Goal: Task Accomplishment & Management: Manage account settings

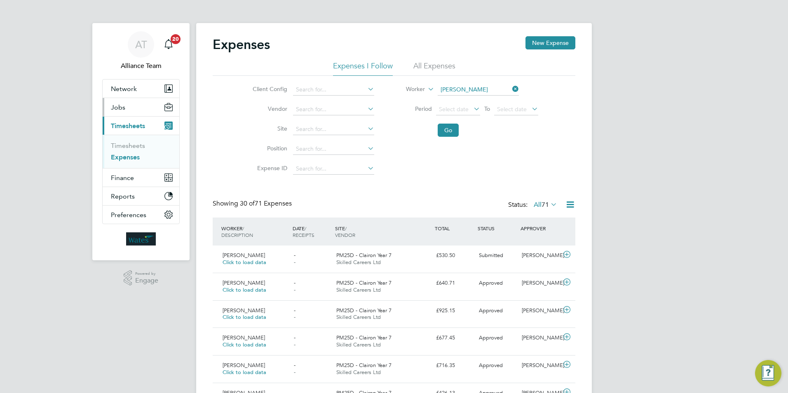
click at [120, 109] on span "Jobs" at bounding box center [118, 108] width 14 height 8
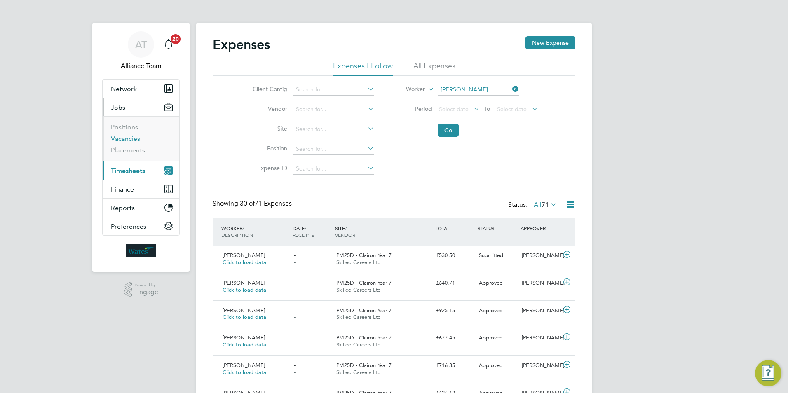
click at [136, 139] on link "Vacancies" at bounding box center [125, 139] width 29 height 8
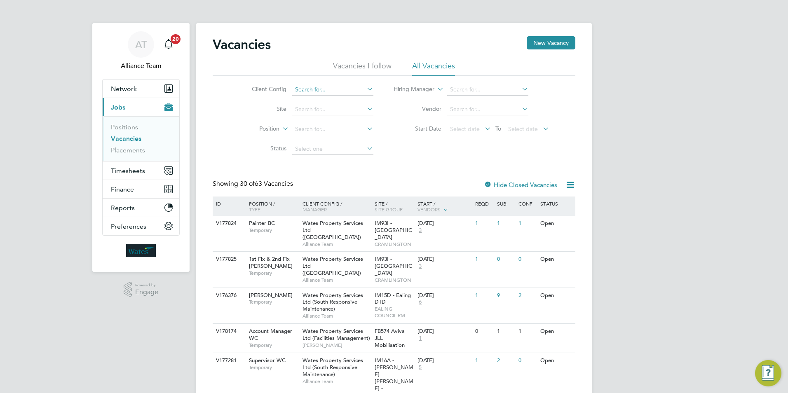
click at [325, 89] on input at bounding box center [332, 90] width 81 height 12
click at [335, 164] on li "Wates Property Services Ltd (Facilities Management)" at bounding box center [375, 168] width 167 height 11
type input "Wates Property Services Ltd (Facilities Management)"
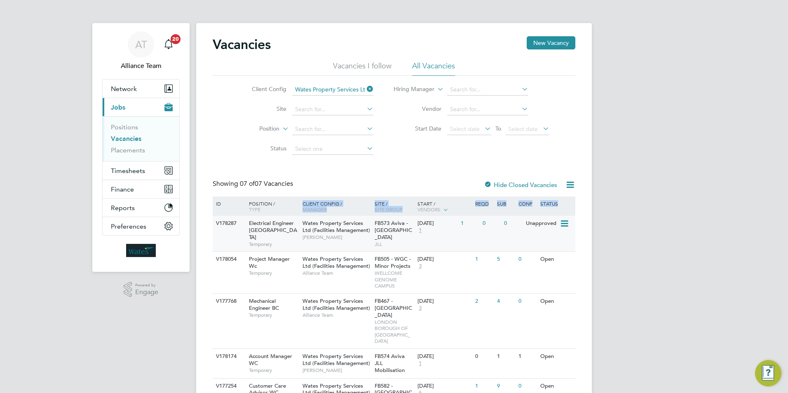
drag, startPoint x: 212, startPoint y: 213, endPoint x: 245, endPoint y: 245, distance: 45.5
click at [245, 245] on div "Vacancies New Vacancy Vacancies I follow All Vacancies Client Config Wates Prop…" at bounding box center [394, 272] width 396 height 499
drag, startPoint x: 245, startPoint y: 245, endPoint x: 242, endPoint y: 241, distance: 4.5
click at [242, 241] on div "Vacancies New Vacancy Vacancies I follow All Vacancies Client Config Wates Prop…" at bounding box center [394, 272] width 396 height 499
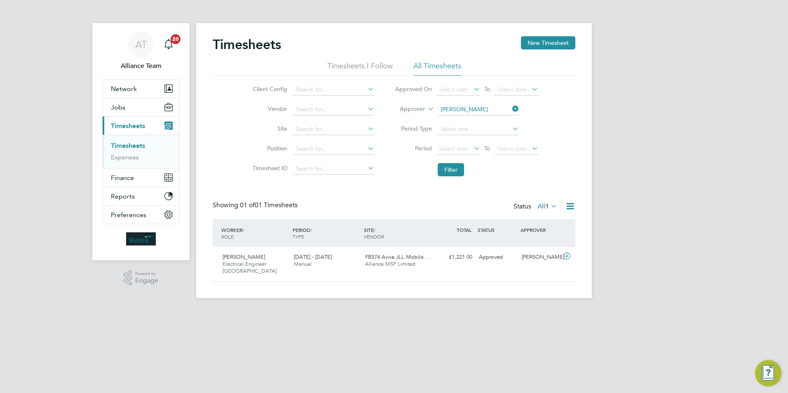
scroll to position [21, 72]
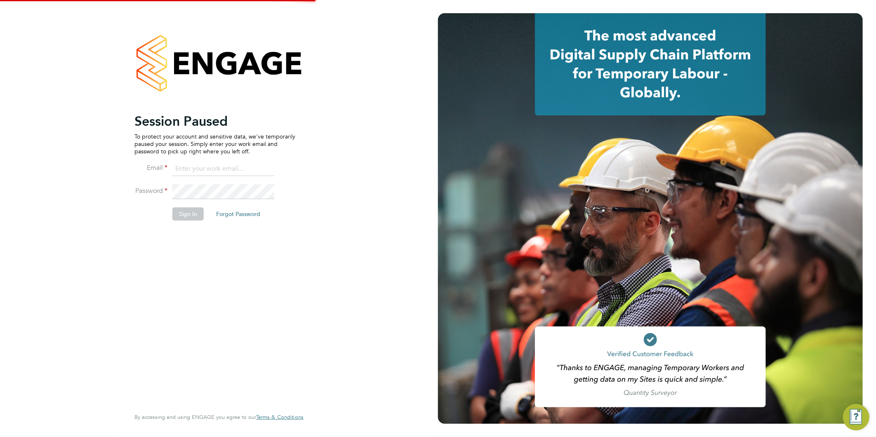
type input "[EMAIL_ADDRESS][DOMAIN_NAME]"
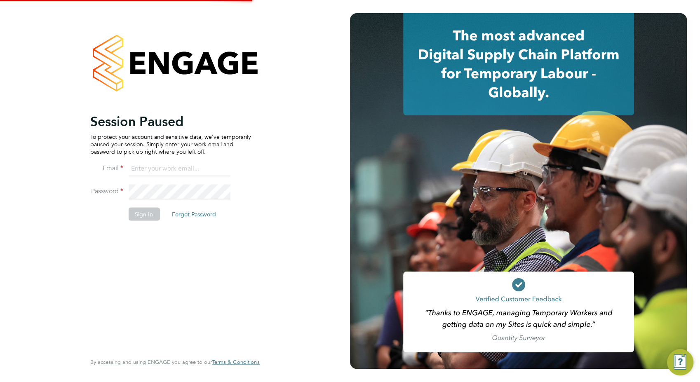
type input "claire@alliancemsp.co.uk"
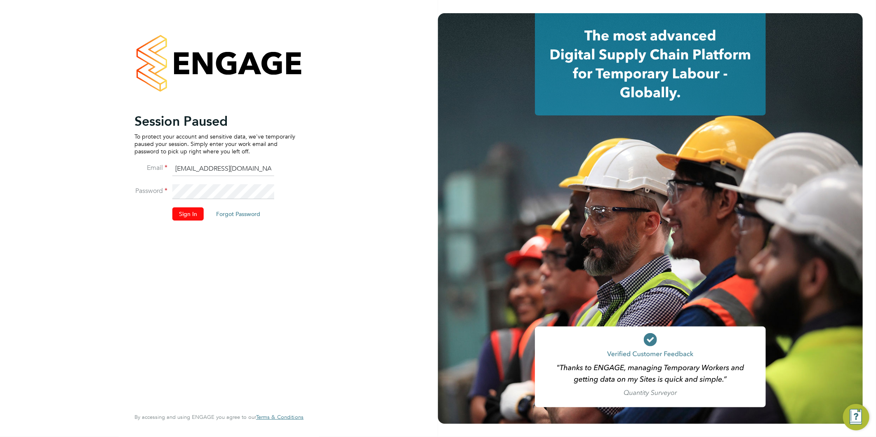
click at [184, 210] on button "Sign In" at bounding box center [187, 213] width 31 height 13
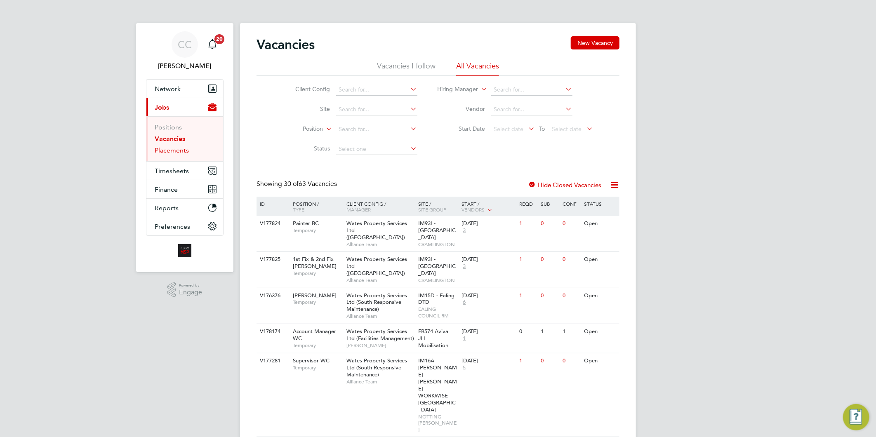
click at [182, 153] on link "Placements" at bounding box center [172, 150] width 34 height 8
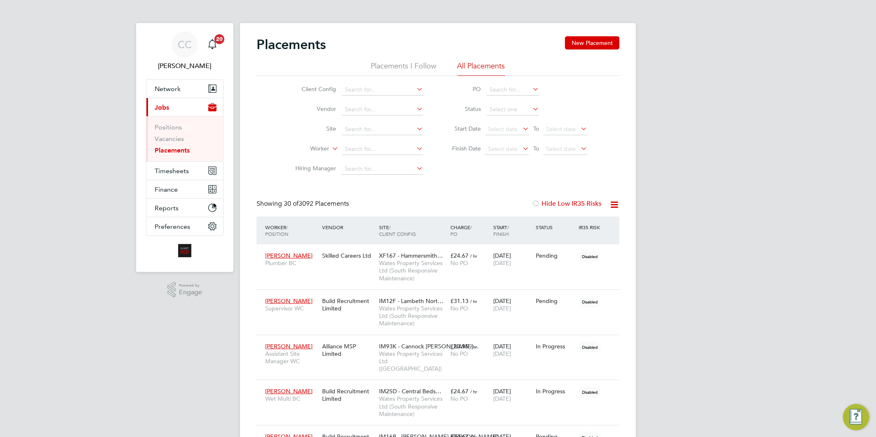
click at [369, 140] on li "Worker" at bounding box center [355, 149] width 155 height 20
click at [366, 151] on input at bounding box center [382, 150] width 81 height 12
paste input "Ana Cheta"
type input "Ana Cheta"
click at [405, 162] on li "Ana Cheta" at bounding box center [382, 160] width 82 height 11
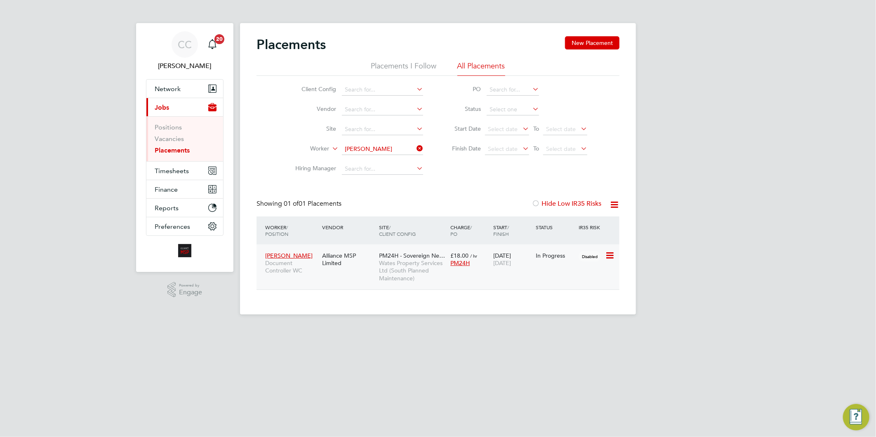
click at [393, 273] on span "Wates Property Services Ltd (South Planned Maintenance)" at bounding box center [412, 270] width 67 height 23
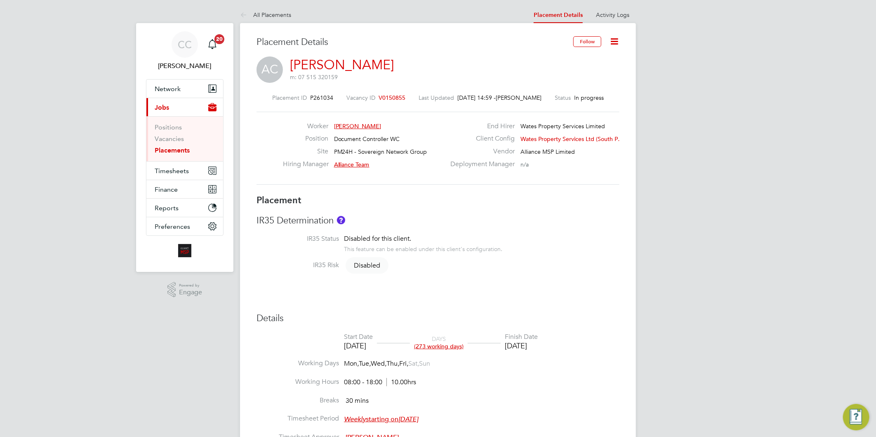
click at [273, 13] on link "All Placements" at bounding box center [265, 14] width 51 height 7
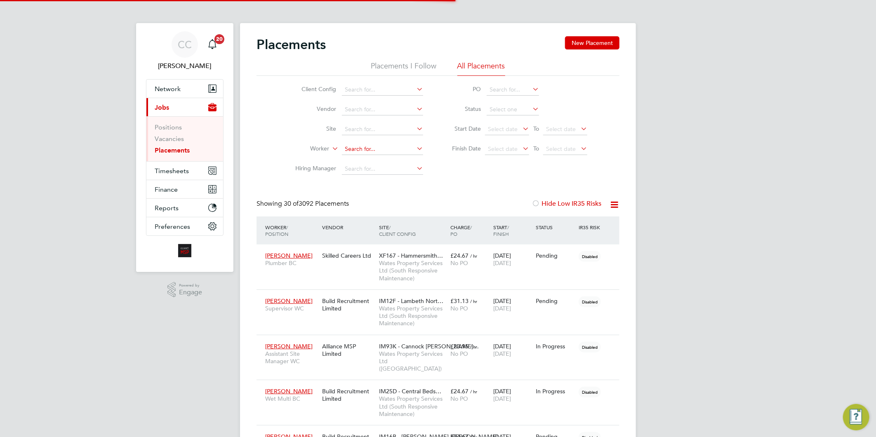
click at [375, 152] on input at bounding box center [382, 150] width 81 height 12
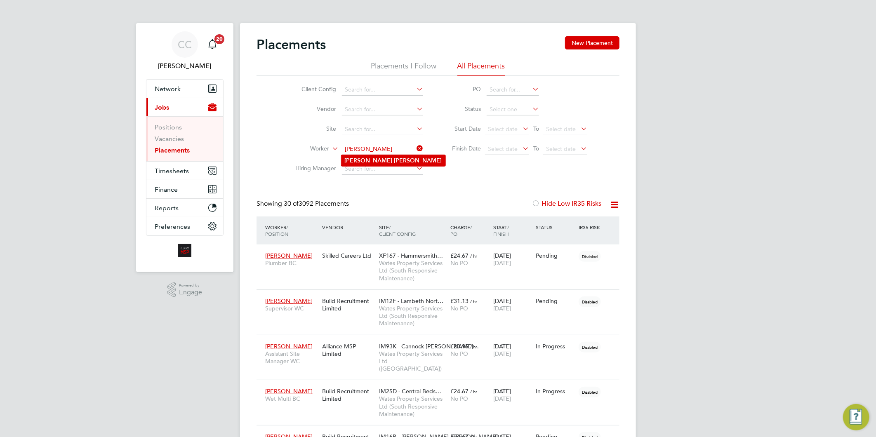
click at [394, 161] on b "Harris" at bounding box center [418, 160] width 48 height 7
type input "[PERSON_NAME]"
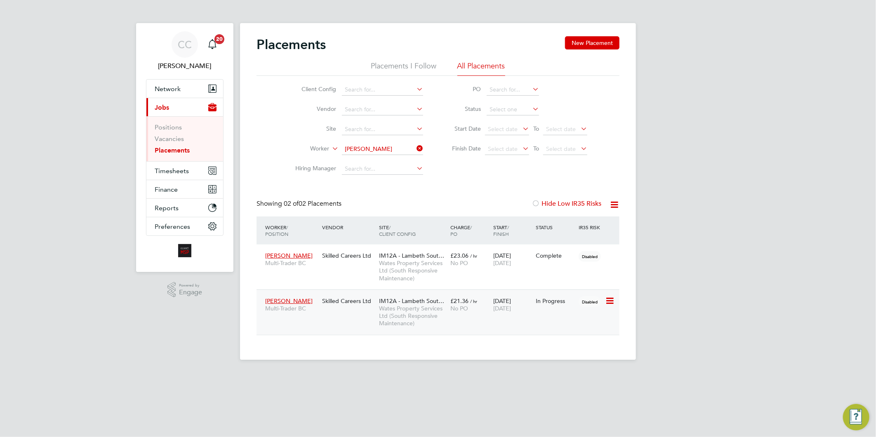
click at [468, 308] on span "No PO" at bounding box center [459, 308] width 18 height 7
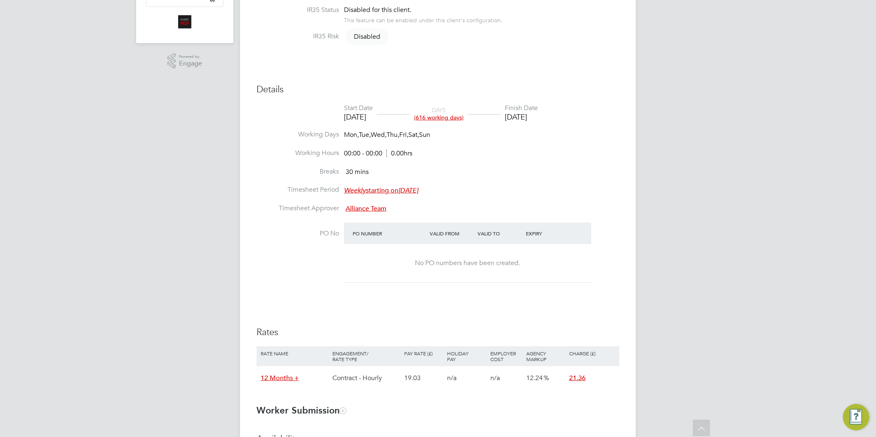
scroll to position [412, 0]
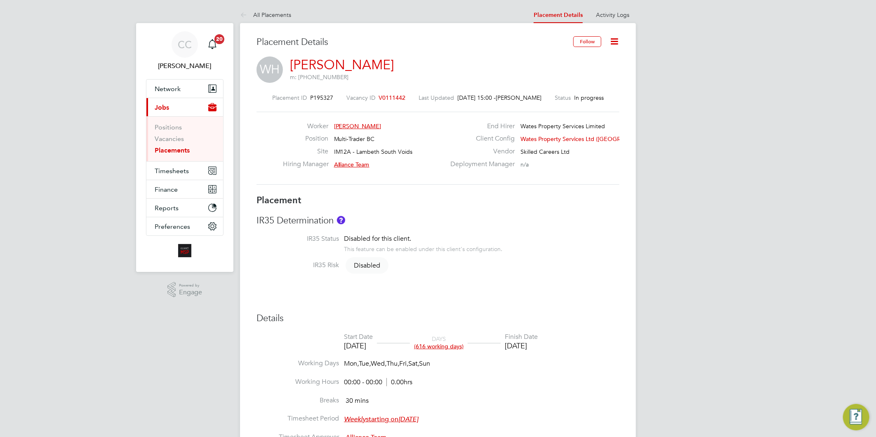
drag, startPoint x: 269, startPoint y: 15, endPoint x: 272, endPoint y: 22, distance: 7.4
click at [269, 15] on link "All Placements" at bounding box center [265, 14] width 51 height 7
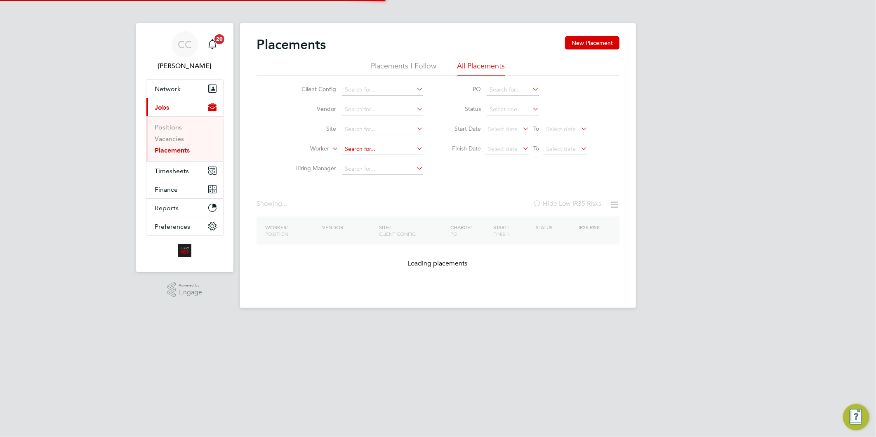
click at [349, 147] on input at bounding box center [382, 150] width 81 height 12
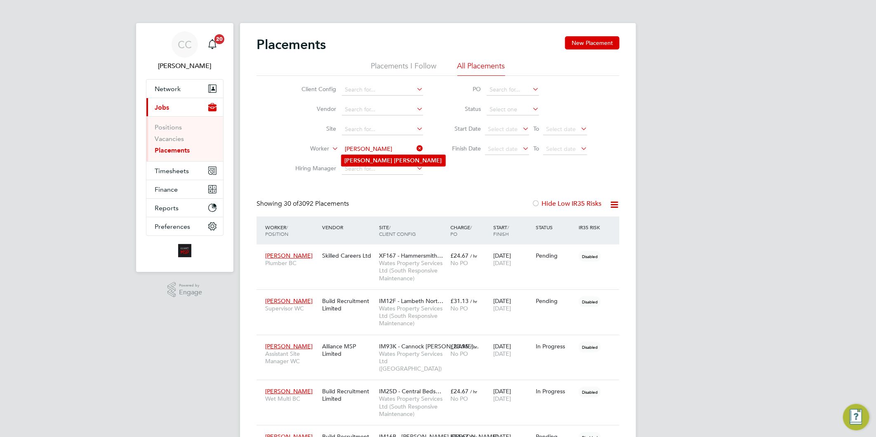
click at [390, 161] on li "[PERSON_NAME]" at bounding box center [393, 160] width 104 height 11
type input "[PERSON_NAME]"
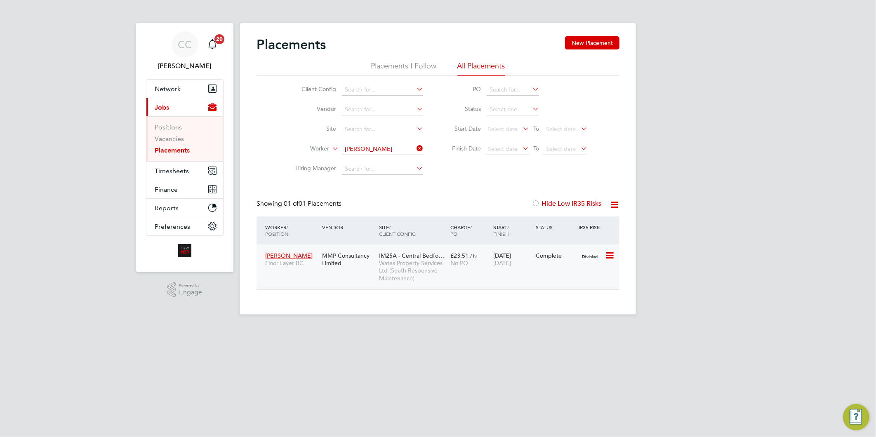
click at [402, 259] on span "Wates Property Services Ltd (South Responsive Maintenance)" at bounding box center [412, 270] width 67 height 23
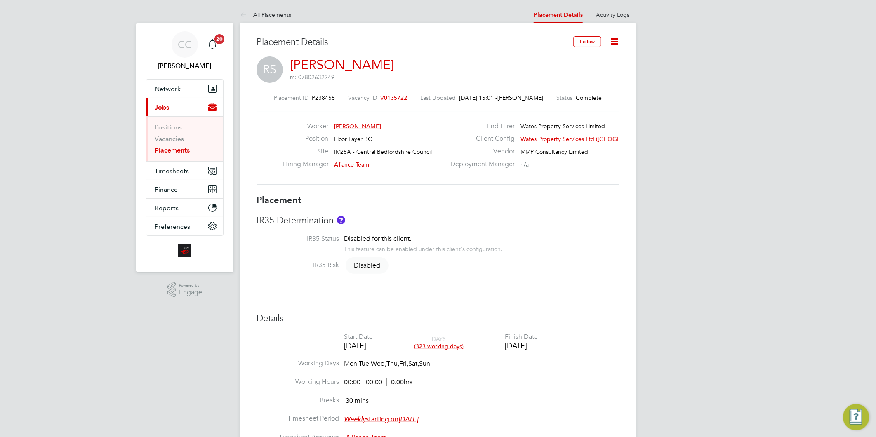
drag, startPoint x: 283, startPoint y: 11, endPoint x: 293, endPoint y: 19, distance: 12.8
click at [283, 11] on link "All Placements" at bounding box center [265, 14] width 51 height 7
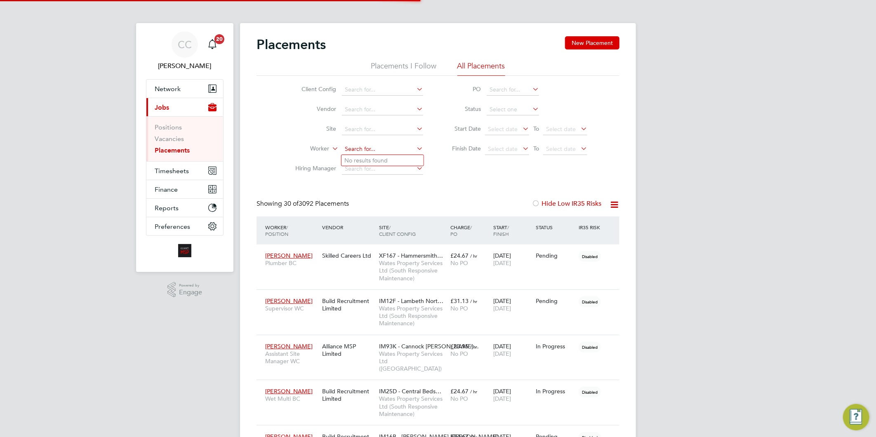
click at [372, 150] on input at bounding box center [382, 150] width 81 height 12
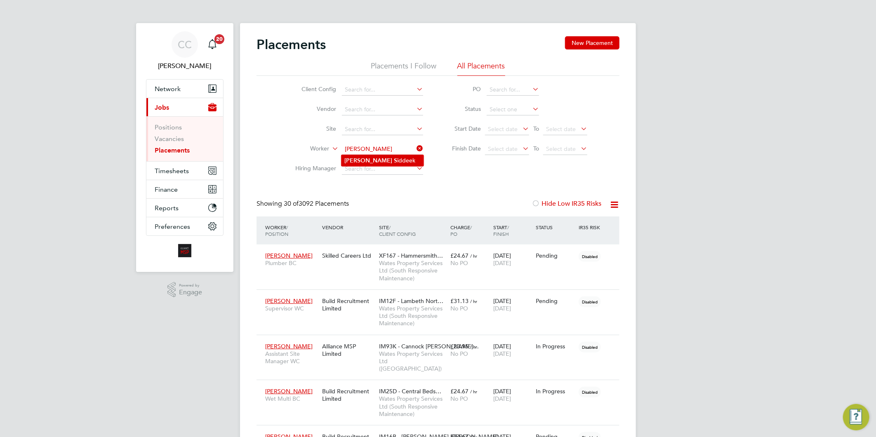
click at [394, 162] on b "S" at bounding box center [395, 160] width 3 height 7
type input "[DEMOGRAPHIC_DATA][PERSON_NAME]"
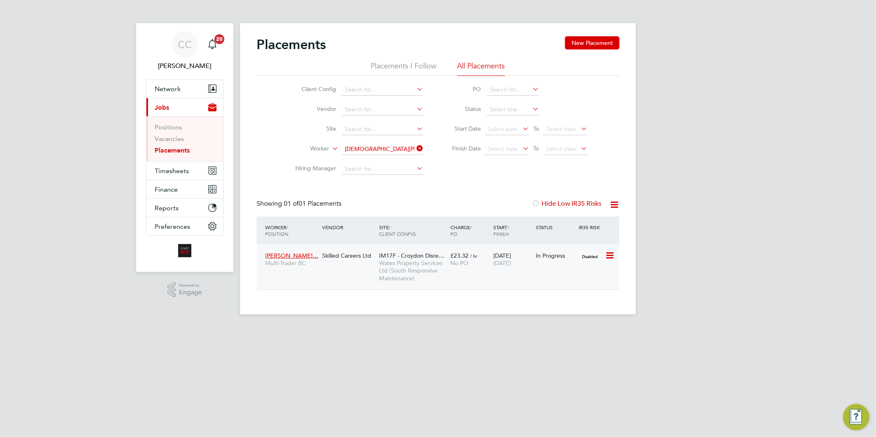
click at [414, 287] on div "Mohammed Sidd… Multi-Trader BC Skilled Careers Ltd IM17F - Croydon Disre… Wates…" at bounding box center [437, 267] width 363 height 45
click at [410, 278] on span "Wates Property Services Ltd (South Responsive Maintenance)" at bounding box center [412, 270] width 67 height 23
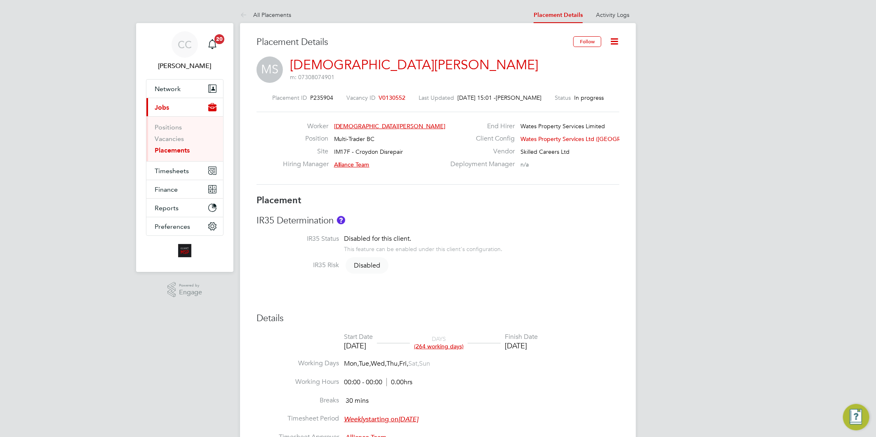
click at [291, 12] on ul "All Placements" at bounding box center [274, 15] width 68 height 16
click at [285, 14] on link "All Placements" at bounding box center [265, 14] width 51 height 7
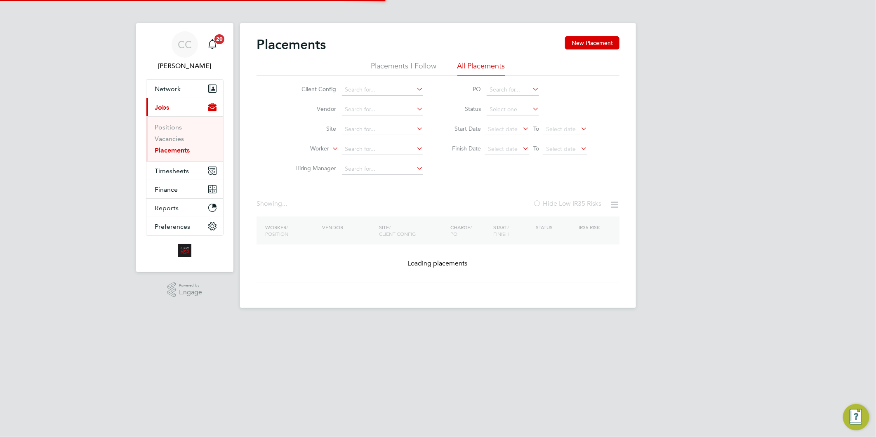
click at [354, 142] on li "Worker" at bounding box center [355, 149] width 155 height 20
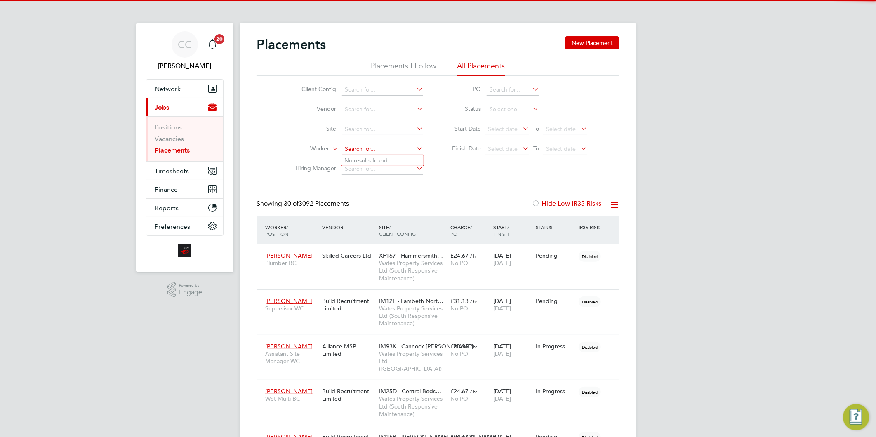
click at [354, 145] on input at bounding box center [382, 150] width 81 height 12
click at [374, 160] on li "Peter Fa rrell" at bounding box center [382, 160] width 82 height 11
type input "[PERSON_NAME]"
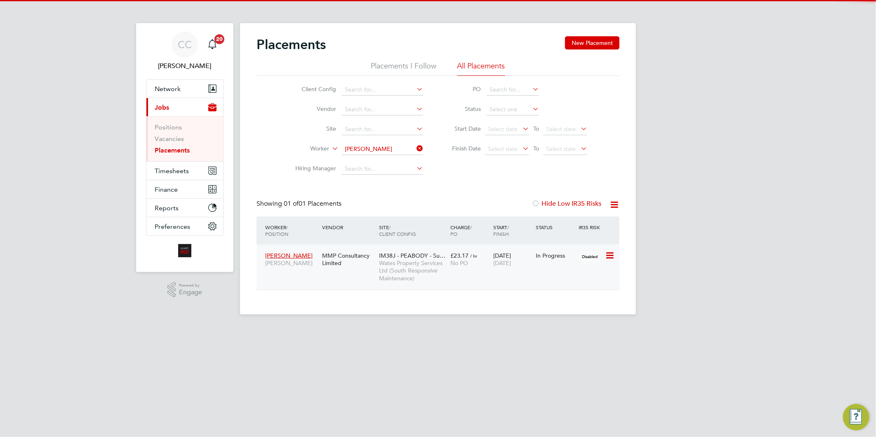
click at [391, 261] on span "Wates Property Services Ltd (South Responsive Maintenance)" at bounding box center [412, 270] width 67 height 23
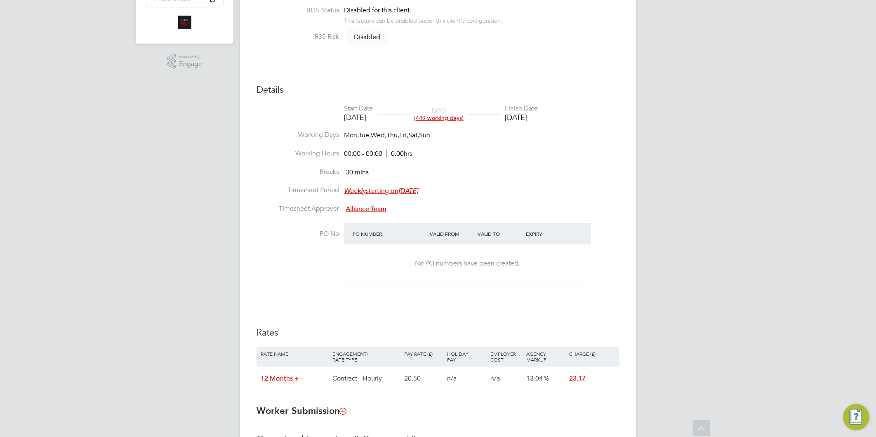
scroll to position [25, 0]
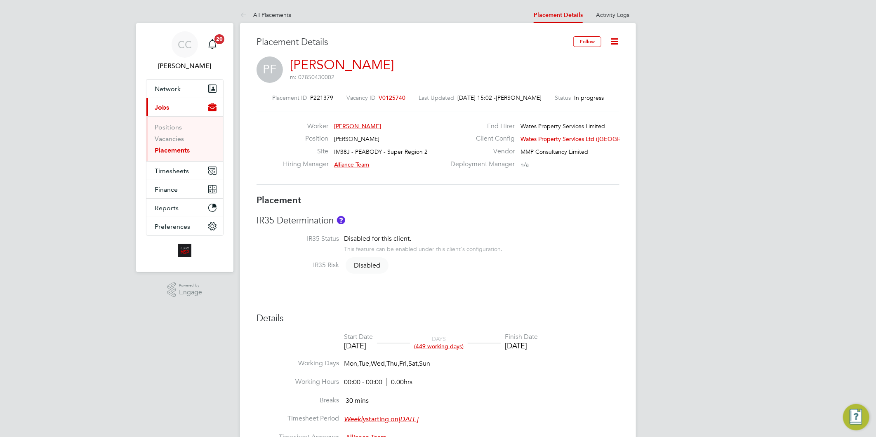
click at [278, 16] on link "All Placements" at bounding box center [265, 14] width 51 height 7
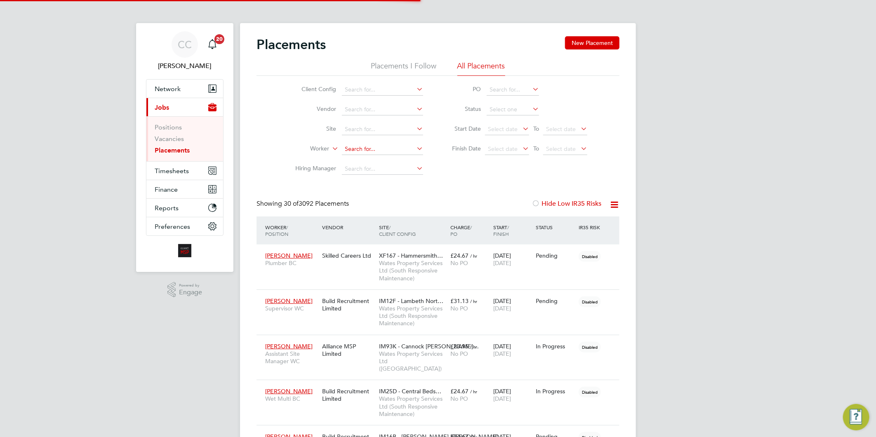
click at [361, 148] on input at bounding box center [382, 150] width 81 height 12
click at [370, 147] on input "chirs al" at bounding box center [382, 150] width 81 height 12
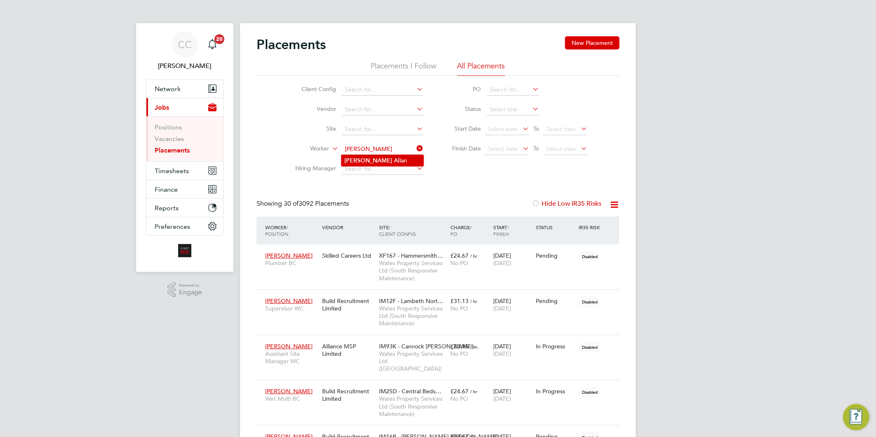
click at [371, 160] on li "Chris Al lan" at bounding box center [382, 160] width 82 height 11
type input "Chris Allan"
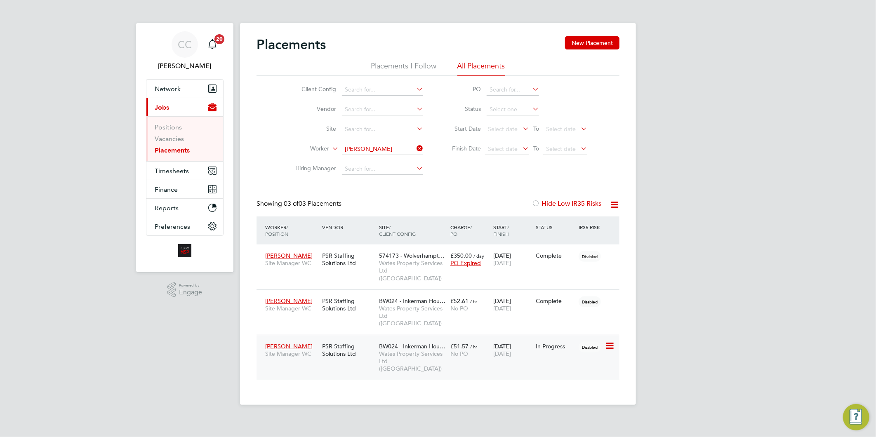
click at [400, 350] on span "Wates Property Services Ltd ([GEOGRAPHIC_DATA])" at bounding box center [412, 361] width 67 height 23
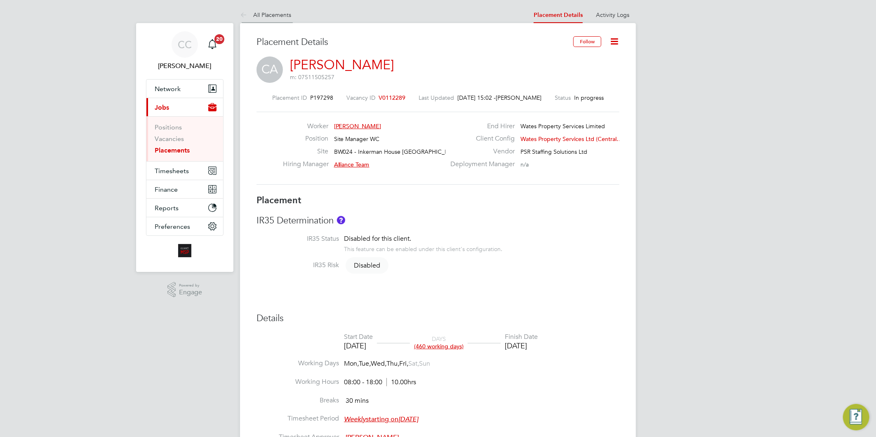
click at [283, 12] on link "All Placements" at bounding box center [265, 14] width 51 height 7
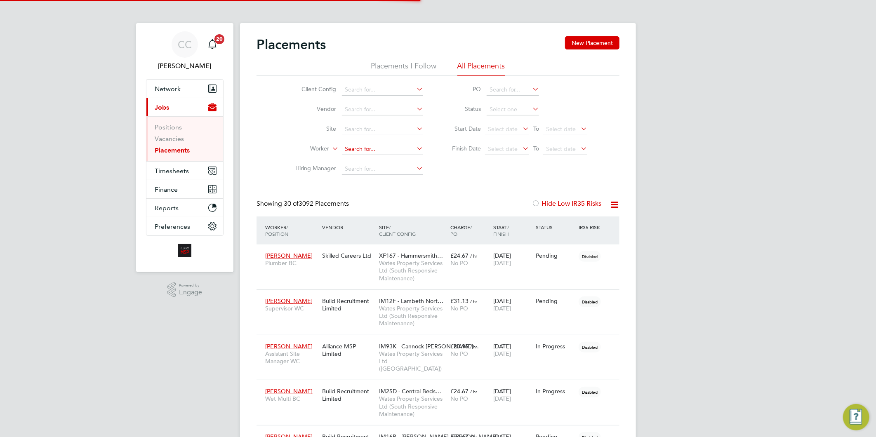
click at [354, 151] on input at bounding box center [382, 150] width 81 height 12
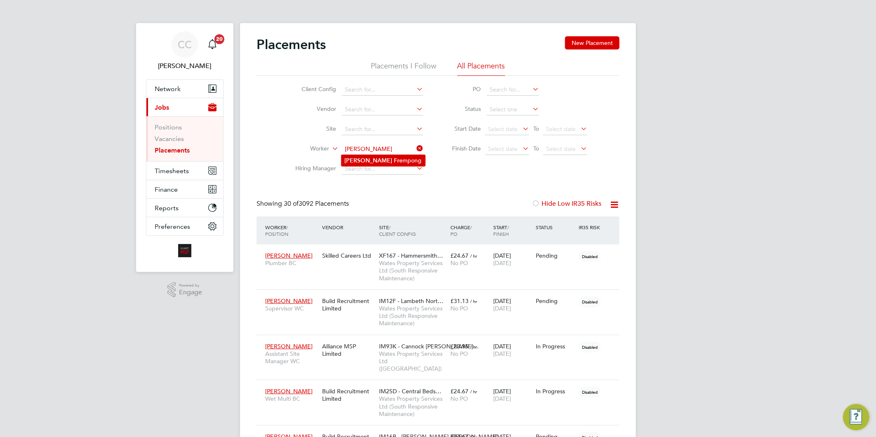
click at [383, 159] on li "Joseph Fre mpong" at bounding box center [383, 160] width 84 height 11
type input "Joseph Frempong"
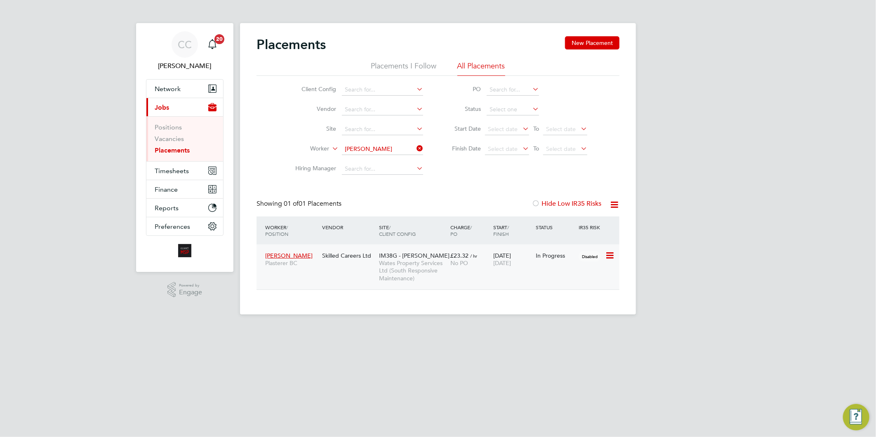
click at [398, 257] on span "IM38G - PEABODY DT…" at bounding box center [417, 255] width 76 height 7
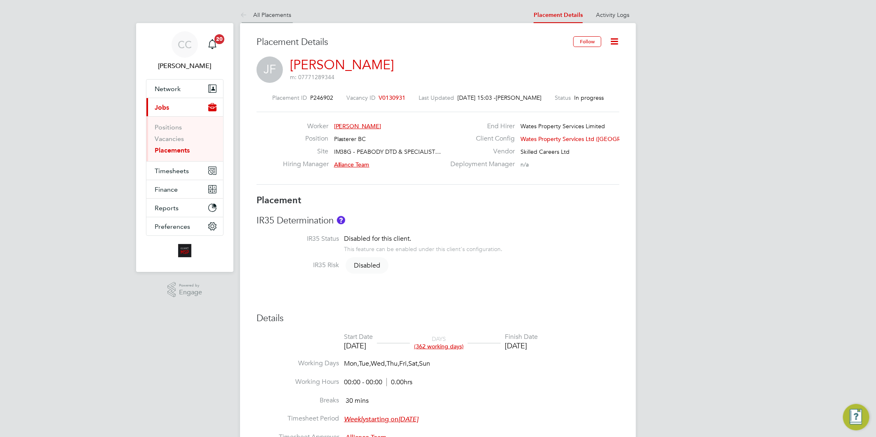
click at [286, 11] on link "All Placements" at bounding box center [265, 14] width 51 height 7
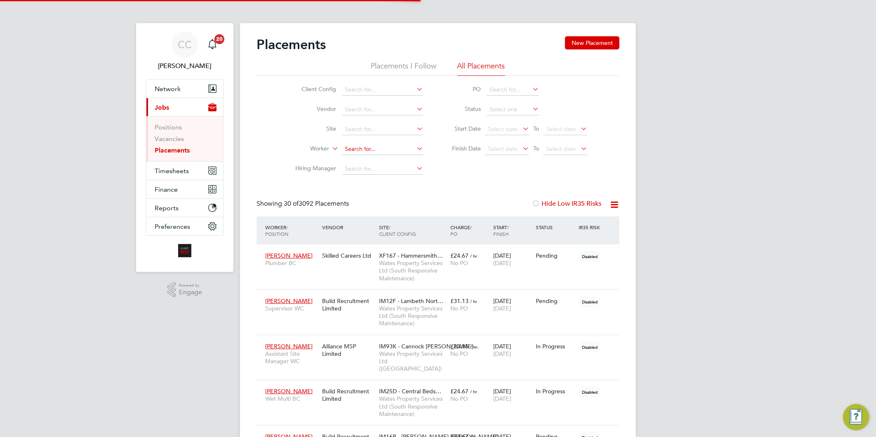
scroll to position [31, 58]
click at [359, 149] on input at bounding box center [382, 150] width 81 height 12
click at [364, 145] on input "antonia brown" at bounding box center [382, 150] width 81 height 12
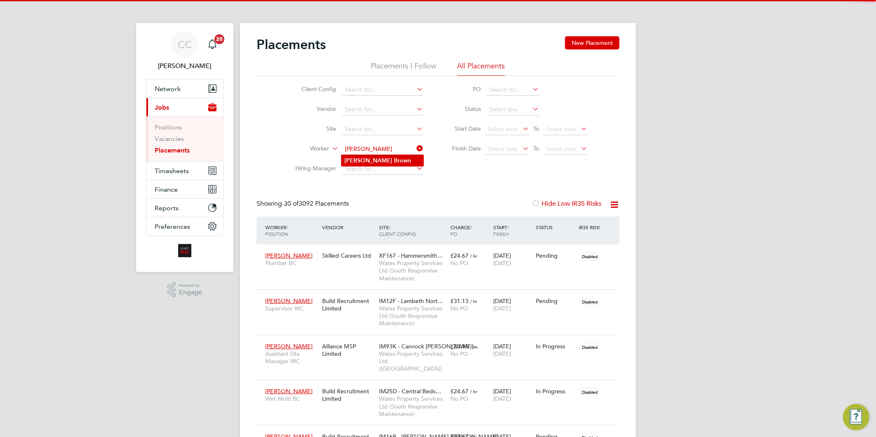
click at [386, 157] on li "Antoni Brown" at bounding box center [382, 160] width 82 height 11
type input "Antoni Brown"
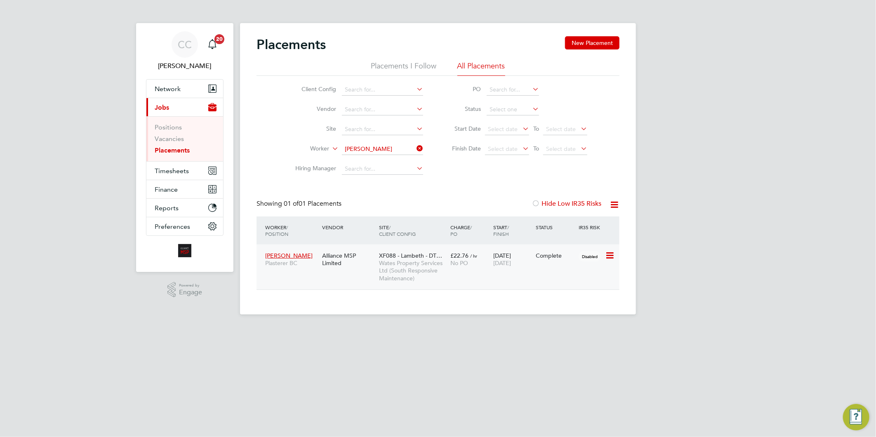
click at [397, 272] on span "Wates Property Services Ltd (South Responsive Maintenance)" at bounding box center [412, 270] width 67 height 23
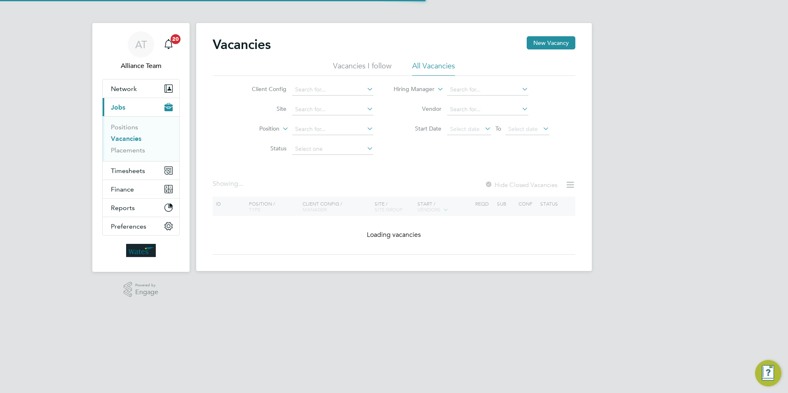
click at [428, 110] on label "Vendor" at bounding box center [417, 108] width 47 height 7
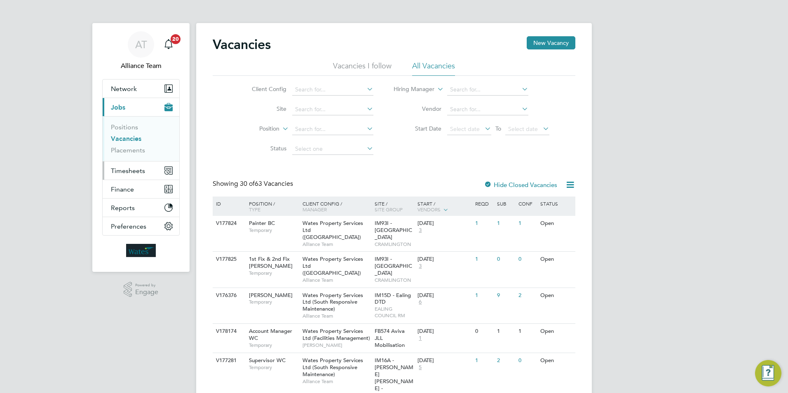
click at [146, 171] on button "Timesheets" at bounding box center [141, 171] width 77 height 18
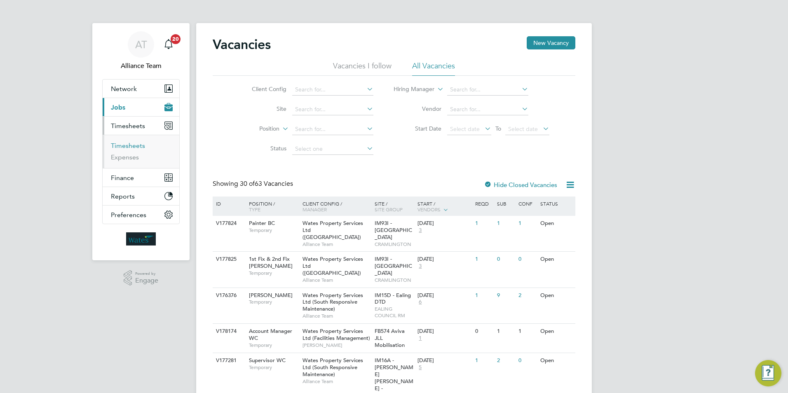
click at [127, 149] on link "Timesheets" at bounding box center [128, 146] width 34 height 8
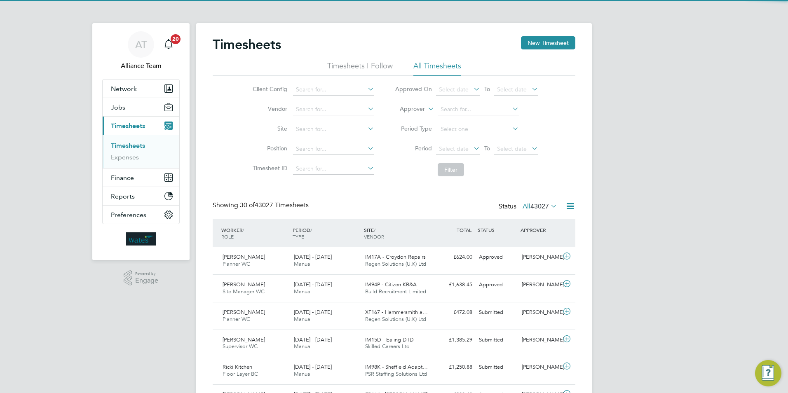
click at [423, 109] on label "Approver" at bounding box center [406, 109] width 37 height 8
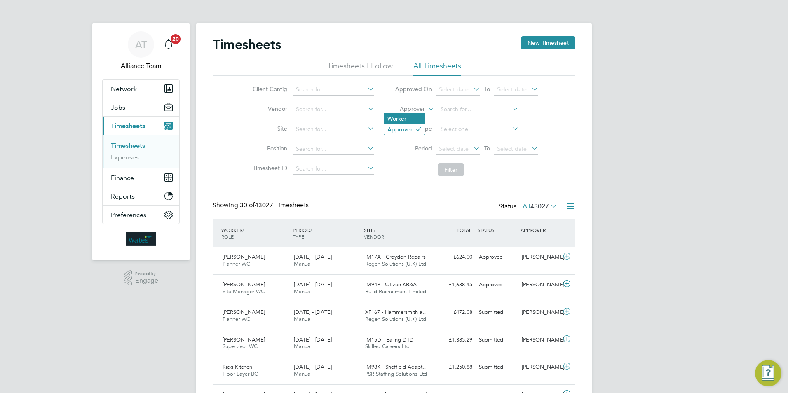
click at [409, 117] on li "Worker" at bounding box center [404, 118] width 41 height 11
click at [452, 109] on input at bounding box center [478, 110] width 81 height 12
paste input "andeep Kumar"
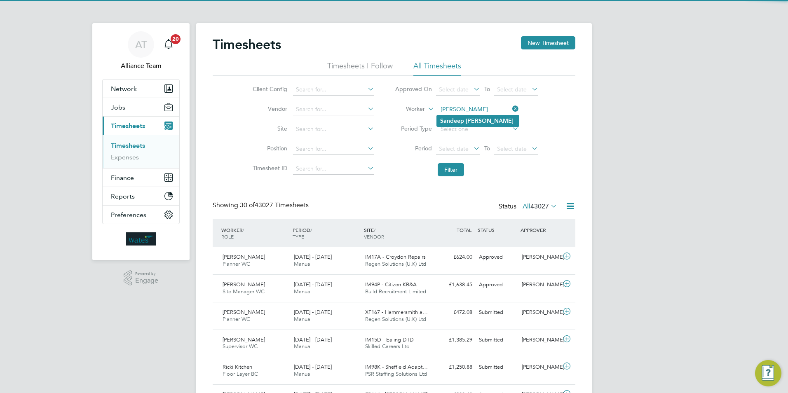
type input "Sandeep Kumar"
click at [461, 122] on b "Sandeep" at bounding box center [452, 121] width 24 height 7
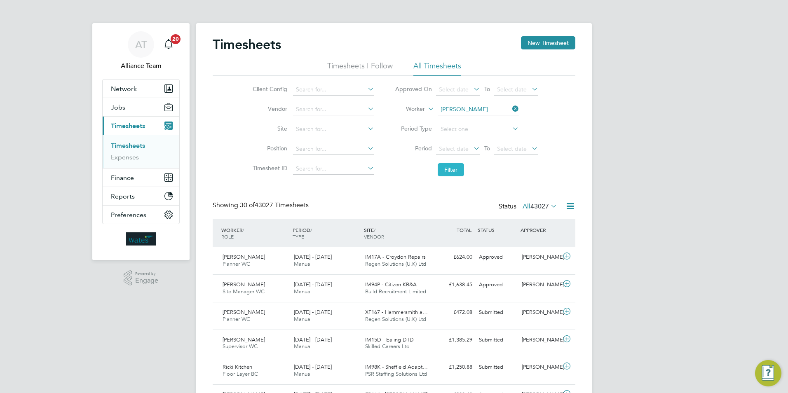
click at [454, 173] on button "Filter" at bounding box center [451, 169] width 26 height 13
click at [549, 207] on icon at bounding box center [549, 206] width 0 height 12
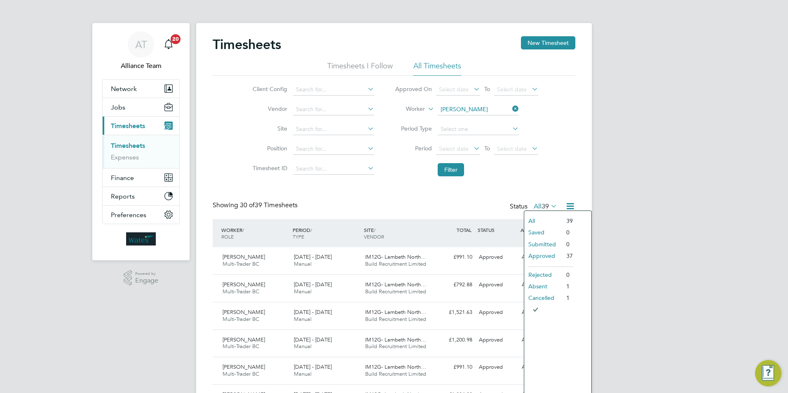
click at [536, 257] on li "Approved" at bounding box center [544, 256] width 38 height 12
click at [115, 106] on span "Jobs" at bounding box center [118, 108] width 14 height 8
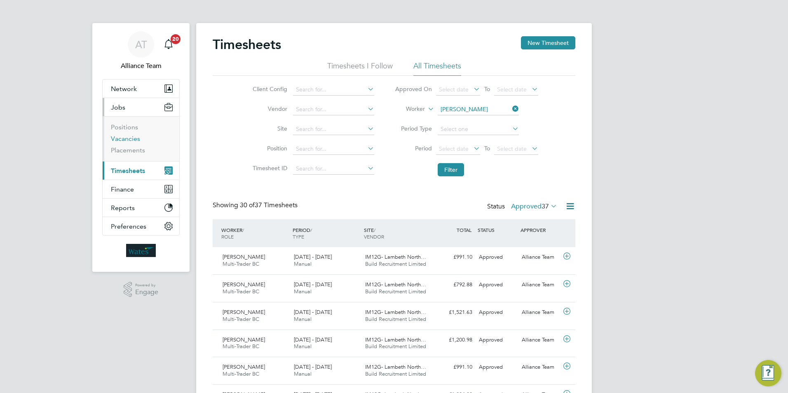
click at [128, 138] on link "Vacancies" at bounding box center [125, 139] width 29 height 8
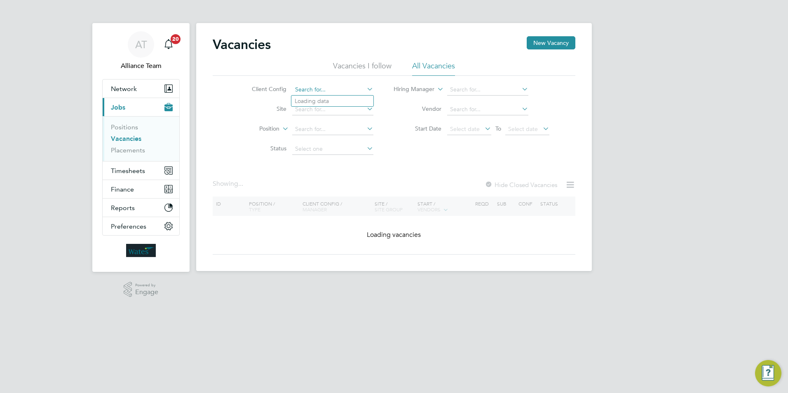
click at [343, 88] on input at bounding box center [332, 90] width 81 height 12
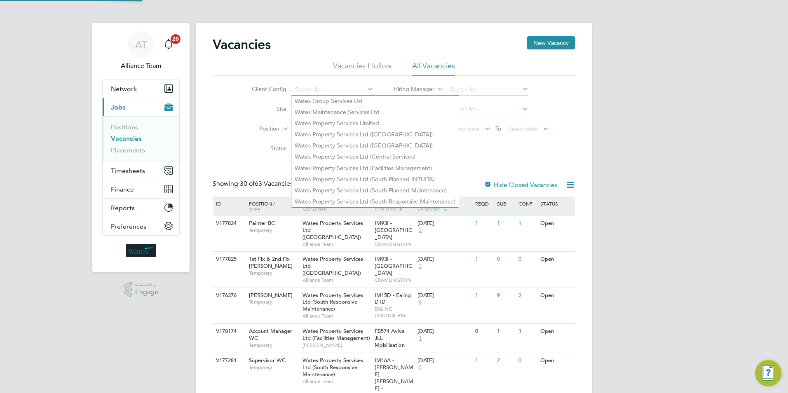
click at [247, 113] on li "Site" at bounding box center [306, 110] width 155 height 20
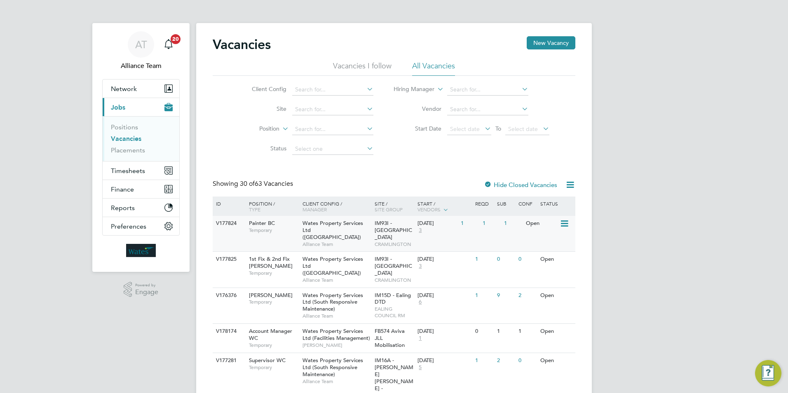
click at [322, 224] on span "Wates Property Services Ltd ([GEOGRAPHIC_DATA])" at bounding box center [333, 230] width 61 height 21
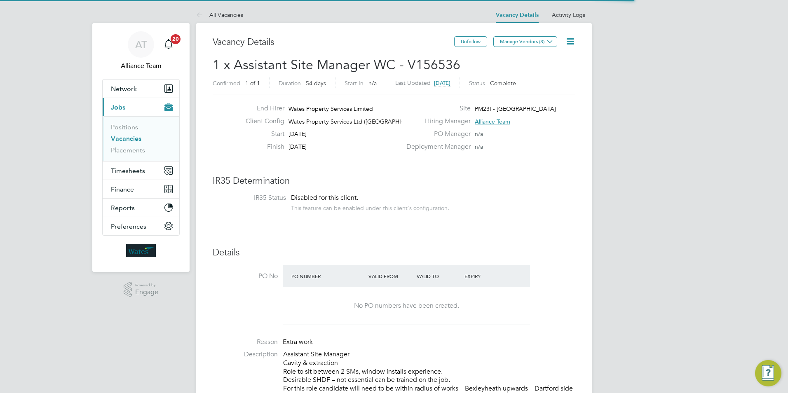
scroll to position [4, 4]
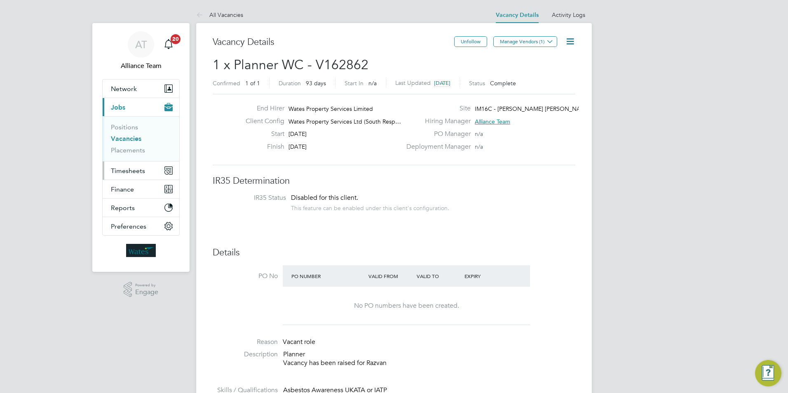
click at [130, 172] on span "Timesheets" at bounding box center [128, 171] width 34 height 8
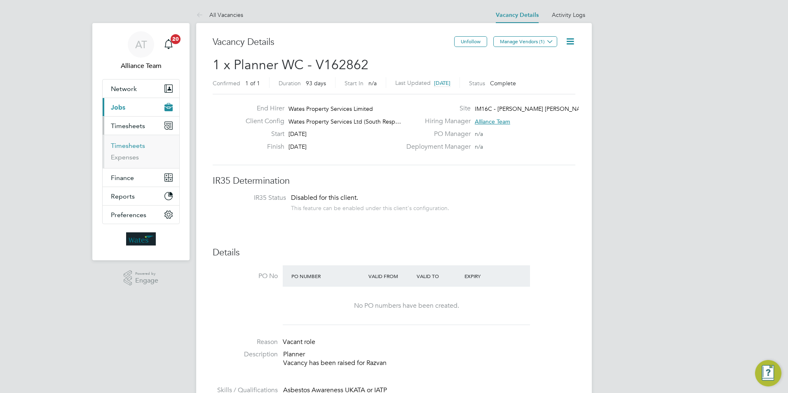
click at [124, 146] on link "Timesheets" at bounding box center [128, 146] width 34 height 8
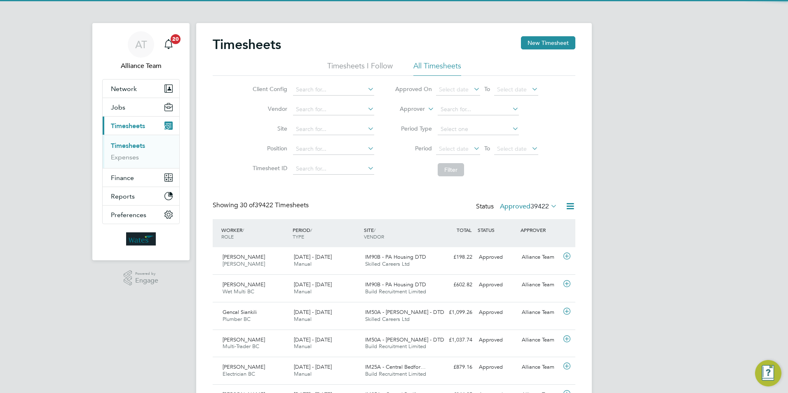
scroll to position [21, 72]
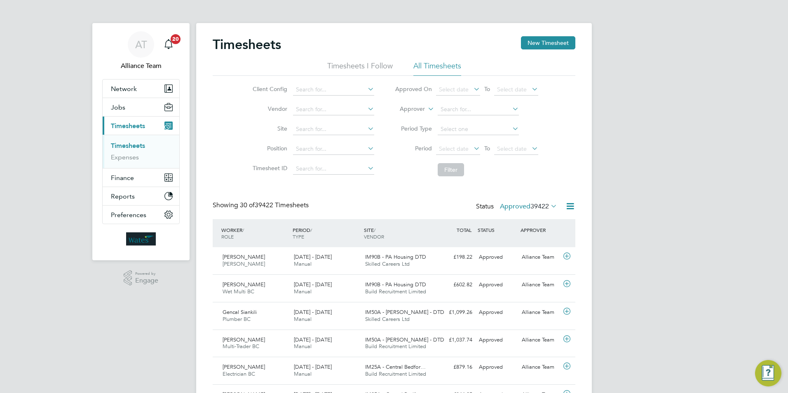
click at [413, 111] on label "Approver" at bounding box center [406, 109] width 37 height 8
click at [415, 120] on li "Worker" at bounding box center [404, 118] width 41 height 11
click at [452, 106] on input at bounding box center [478, 110] width 81 height 12
paste input "[PERSON_NAME]"
type input "[PERSON_NAME]"
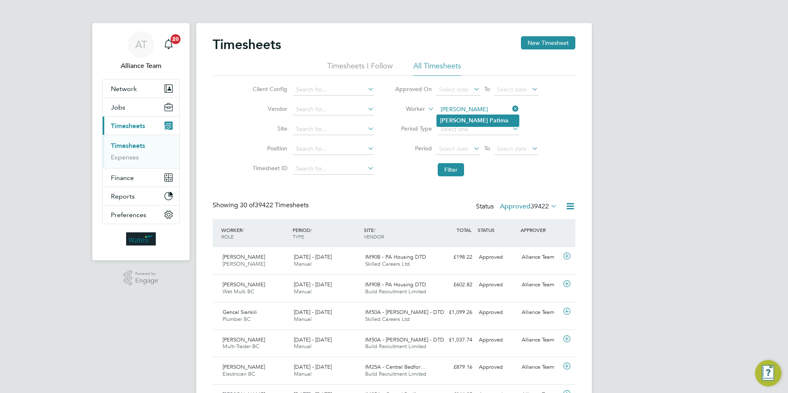
click at [450, 122] on b "[PERSON_NAME]" at bounding box center [464, 120] width 48 height 7
click at [458, 167] on button "Filter" at bounding box center [451, 169] width 26 height 13
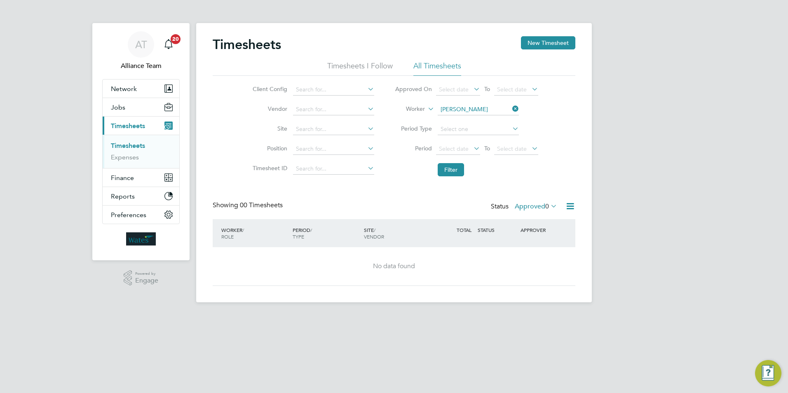
click at [549, 205] on icon at bounding box center [549, 206] width 0 height 12
click at [676, 198] on div "AT Alliance Team Notifications 20 Applications: Network Team Members Businesses…" at bounding box center [394, 158] width 788 height 316
click at [511, 108] on icon at bounding box center [511, 109] width 0 height 12
click at [487, 110] on input at bounding box center [478, 110] width 81 height 12
type input "[PERSON_NAME]"
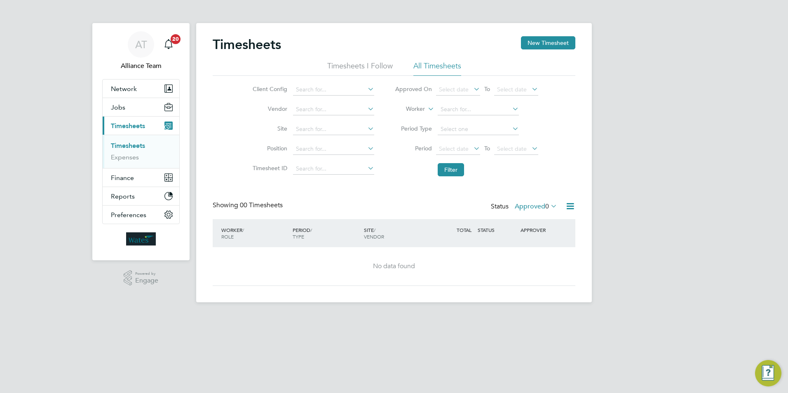
click at [461, 103] on li "Worker" at bounding box center [467, 110] width 164 height 20
click at [461, 110] on input at bounding box center [478, 110] width 81 height 12
click at [478, 120] on li "[PERSON_NAME]" at bounding box center [478, 120] width 82 height 11
type input "[PERSON_NAME]"
click at [448, 166] on button "Filter" at bounding box center [451, 169] width 26 height 13
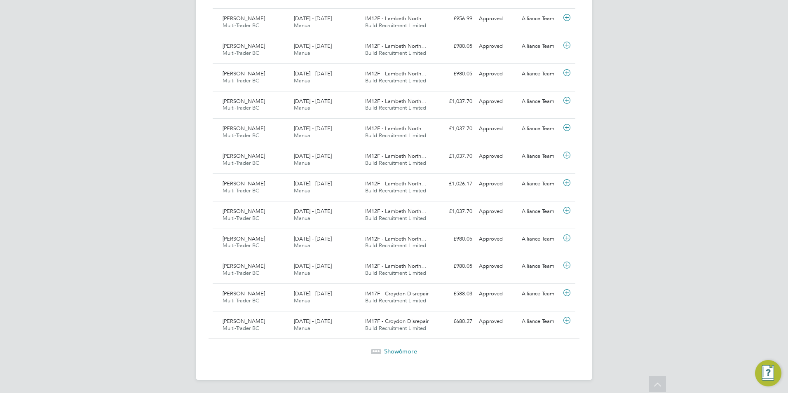
click at [417, 350] on span "Show 6 more" at bounding box center [400, 352] width 33 height 8
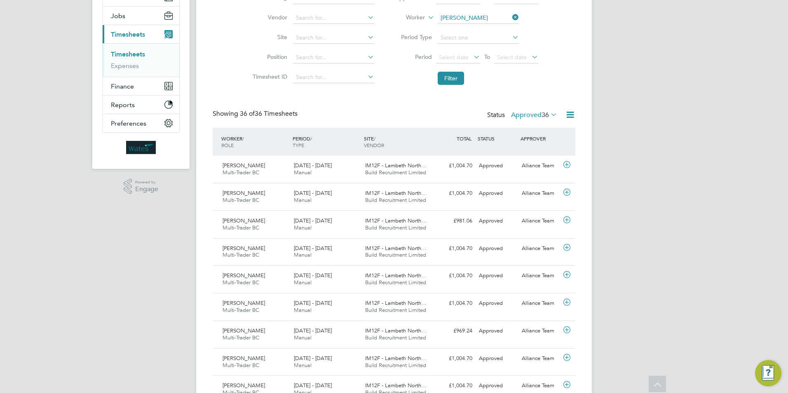
scroll to position [0, 0]
